Goal: Information Seeking & Learning: Check status

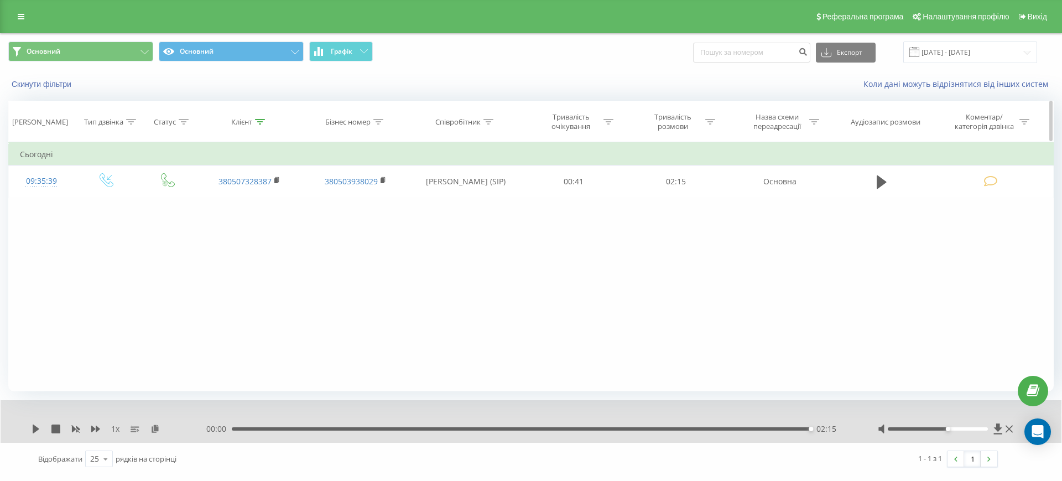
click at [263, 122] on icon at bounding box center [260, 122] width 10 height 6
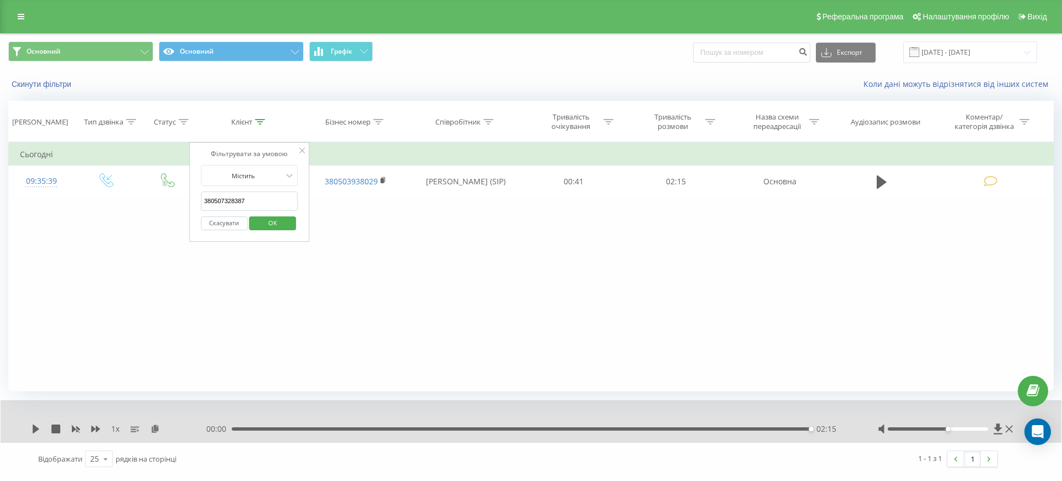
drag, startPoint x: 261, startPoint y: 204, endPoint x: 159, endPoint y: 206, distance: 101.3
click at [159, 206] on div "Фільтрувати за умовою Дорівнює Введіть значення Скасувати OK Фільтрувати за умо…" at bounding box center [531, 266] width 1046 height 249
type input "380933596412"
click at [282, 223] on span "OK" at bounding box center [272, 222] width 31 height 17
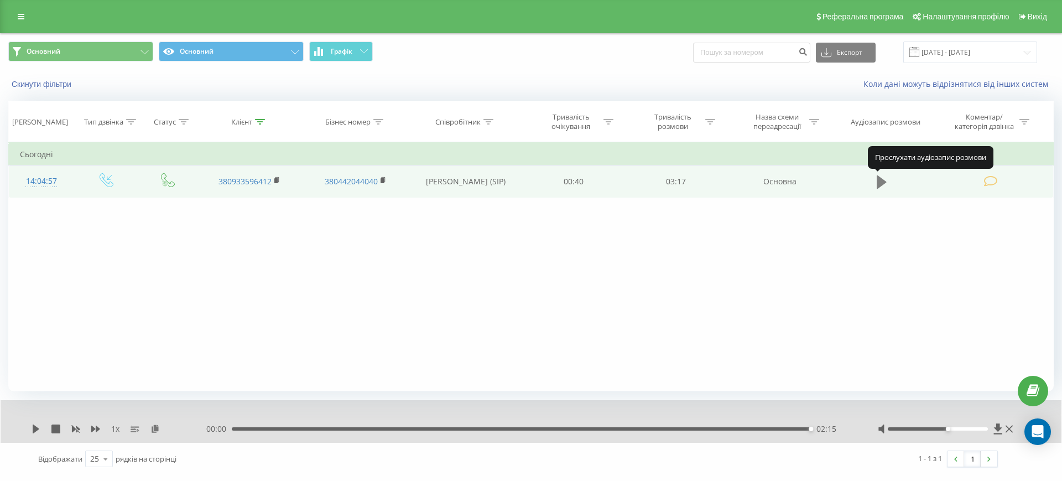
click at [878, 188] on icon at bounding box center [882, 181] width 10 height 13
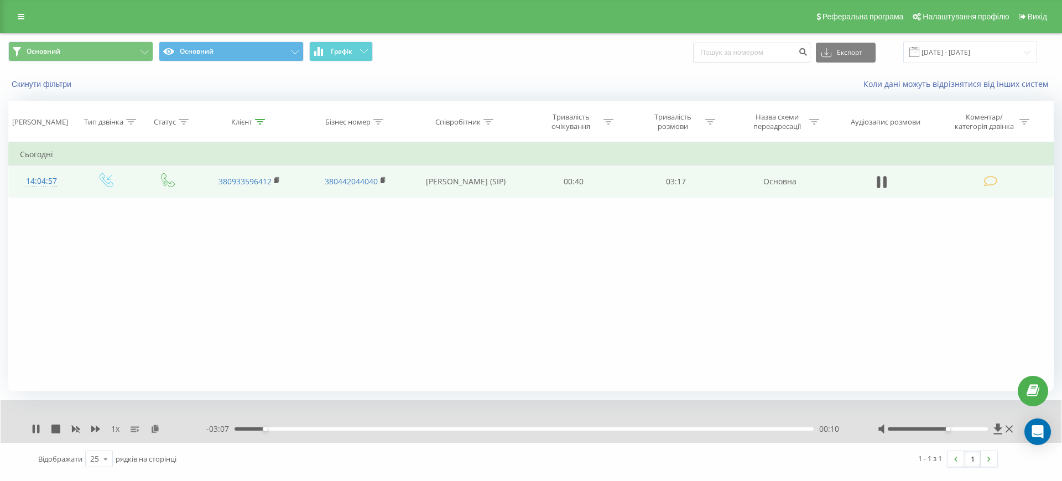
click at [33, 433] on div "1 x" at bounding box center [119, 428] width 175 height 11
click at [37, 429] on icon at bounding box center [36, 428] width 9 height 9
click at [37, 429] on icon at bounding box center [36, 428] width 7 height 9
click at [37, 429] on icon at bounding box center [36, 428] width 9 height 9
click at [37, 429] on icon at bounding box center [36, 428] width 7 height 9
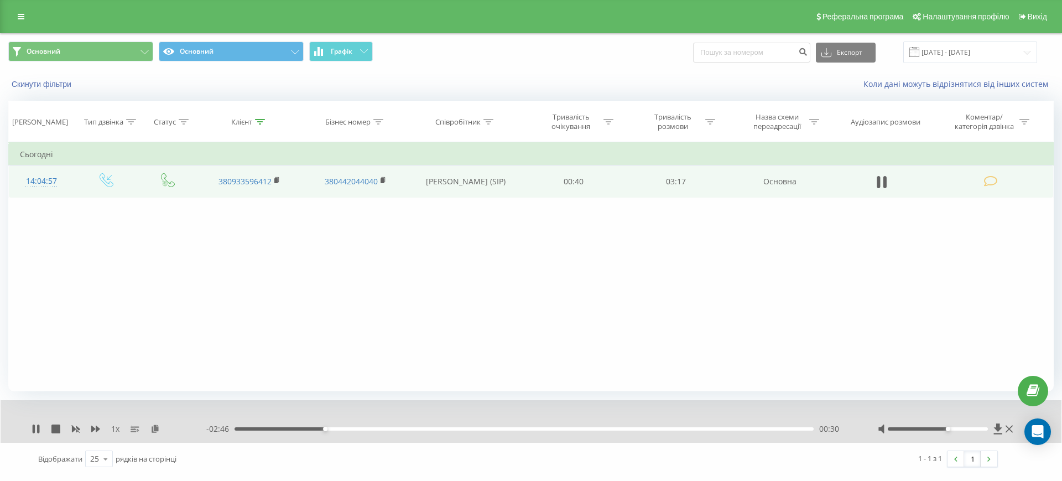
click at [35, 433] on div "1 x" at bounding box center [119, 428] width 175 height 11
click at [35, 427] on icon at bounding box center [34, 428] width 2 height 9
click at [35, 427] on icon at bounding box center [36, 428] width 7 height 9
click at [39, 429] on icon at bounding box center [38, 428] width 2 height 9
click at [1009, 430] on icon at bounding box center [1009, 428] width 7 height 7
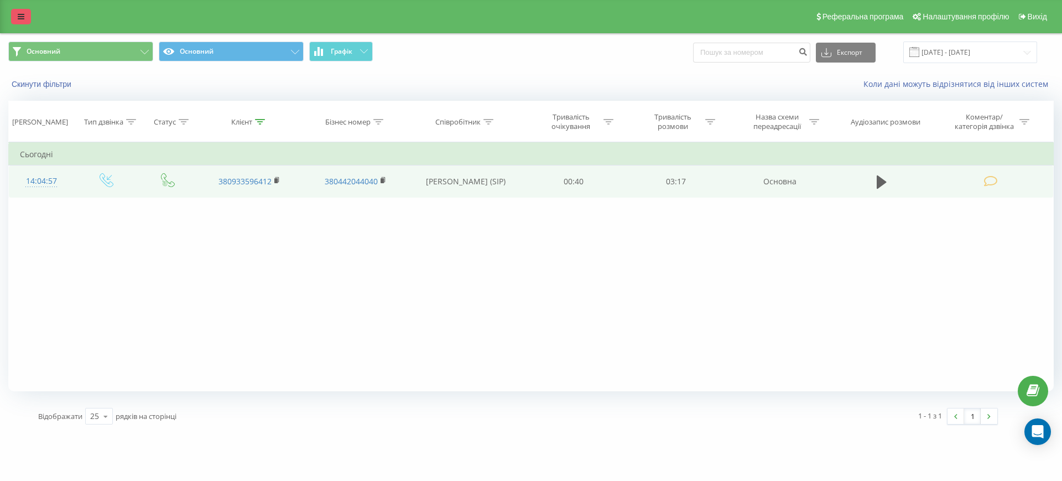
click at [23, 23] on link at bounding box center [21, 16] width 20 height 15
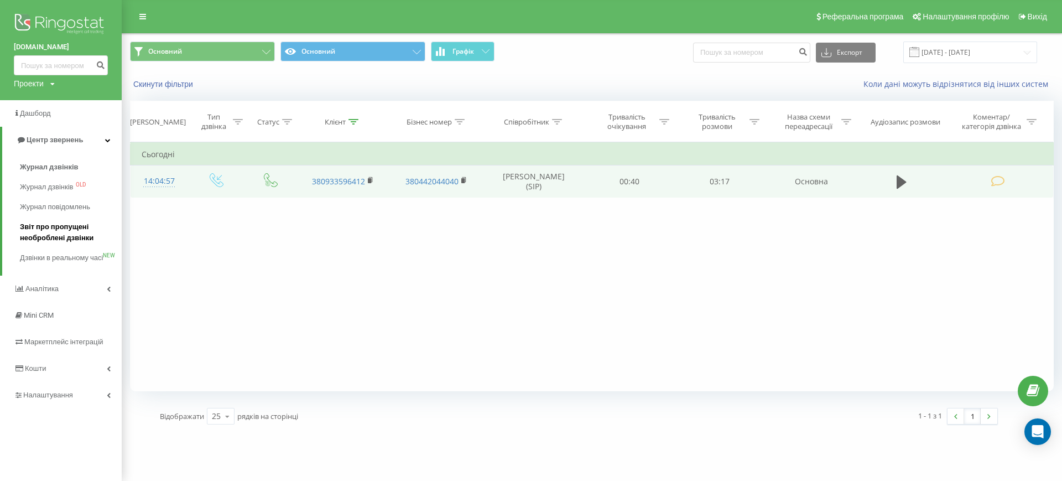
click at [50, 235] on span "Звіт про пропущені необроблені дзвінки" at bounding box center [68, 232] width 96 height 22
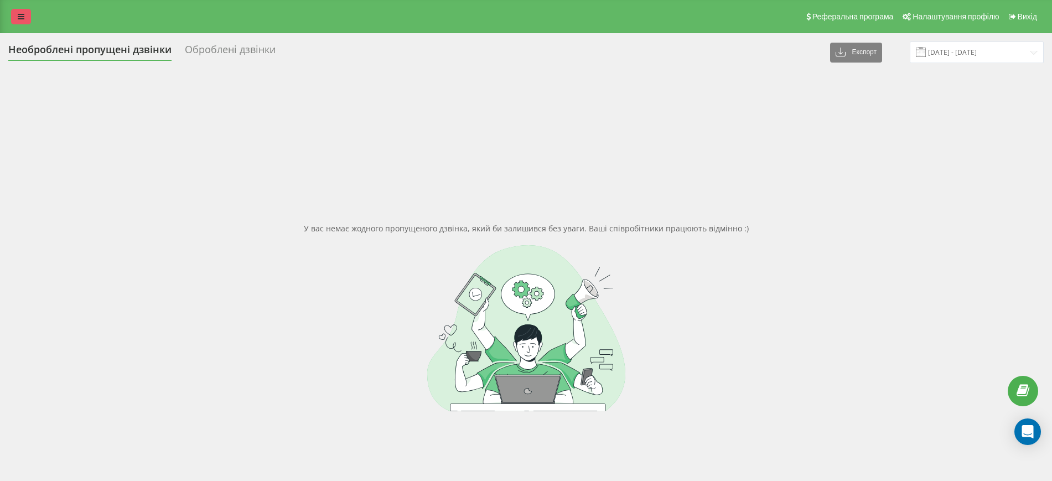
click at [27, 17] on link at bounding box center [21, 16] width 20 height 15
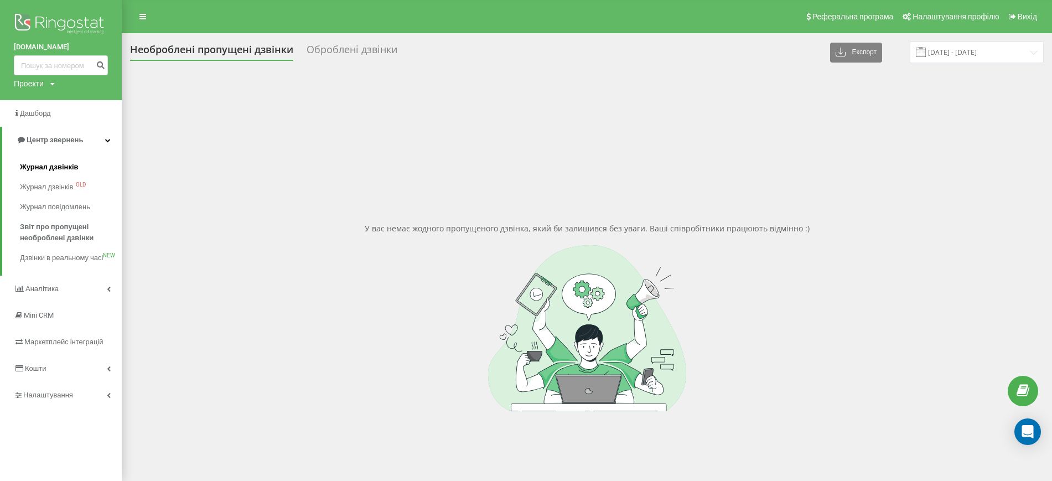
click at [66, 168] on span "Журнал дзвінків" at bounding box center [49, 167] width 59 height 11
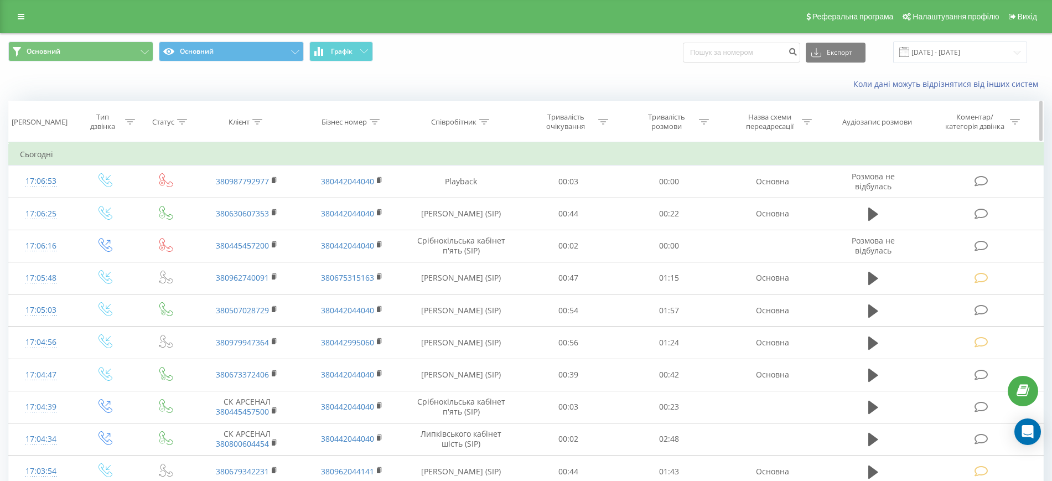
click at [260, 123] on icon at bounding box center [257, 122] width 10 height 6
click at [206, 202] on input "text" at bounding box center [247, 200] width 97 height 19
type input "380631872212"
click at [263, 229] on span "OK" at bounding box center [270, 222] width 31 height 17
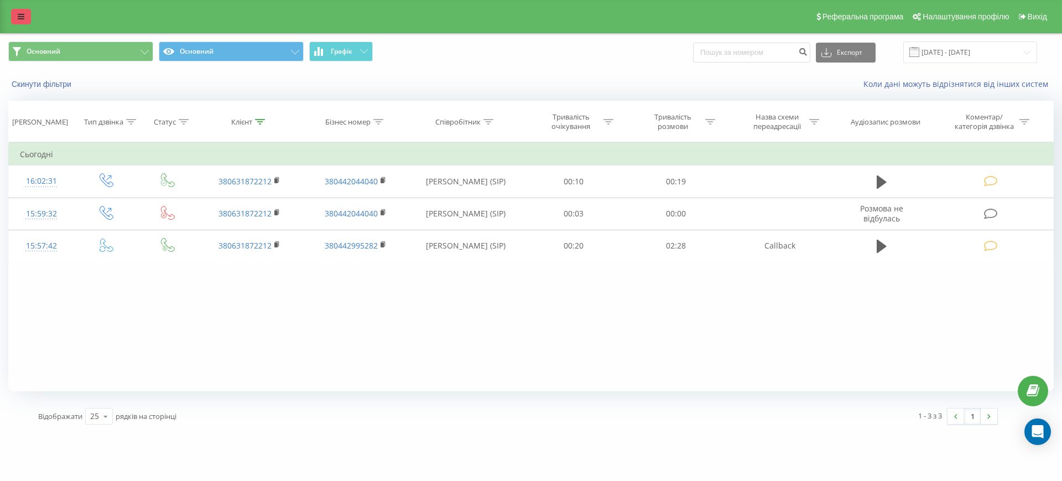
click at [24, 18] on icon at bounding box center [21, 17] width 7 height 8
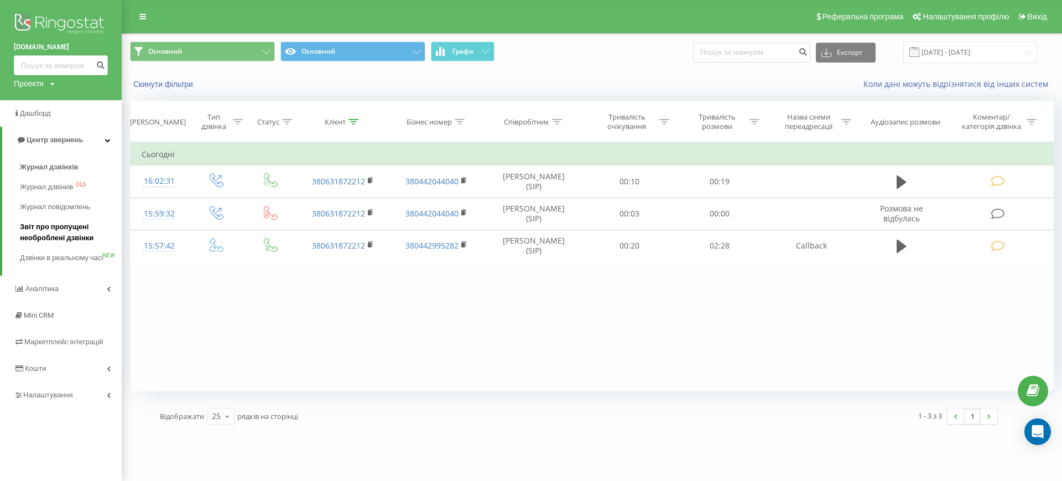
click at [51, 224] on span "Звіт про пропущені необроблені дзвінки" at bounding box center [68, 232] width 96 height 22
